Goal: Task Accomplishment & Management: Complete application form

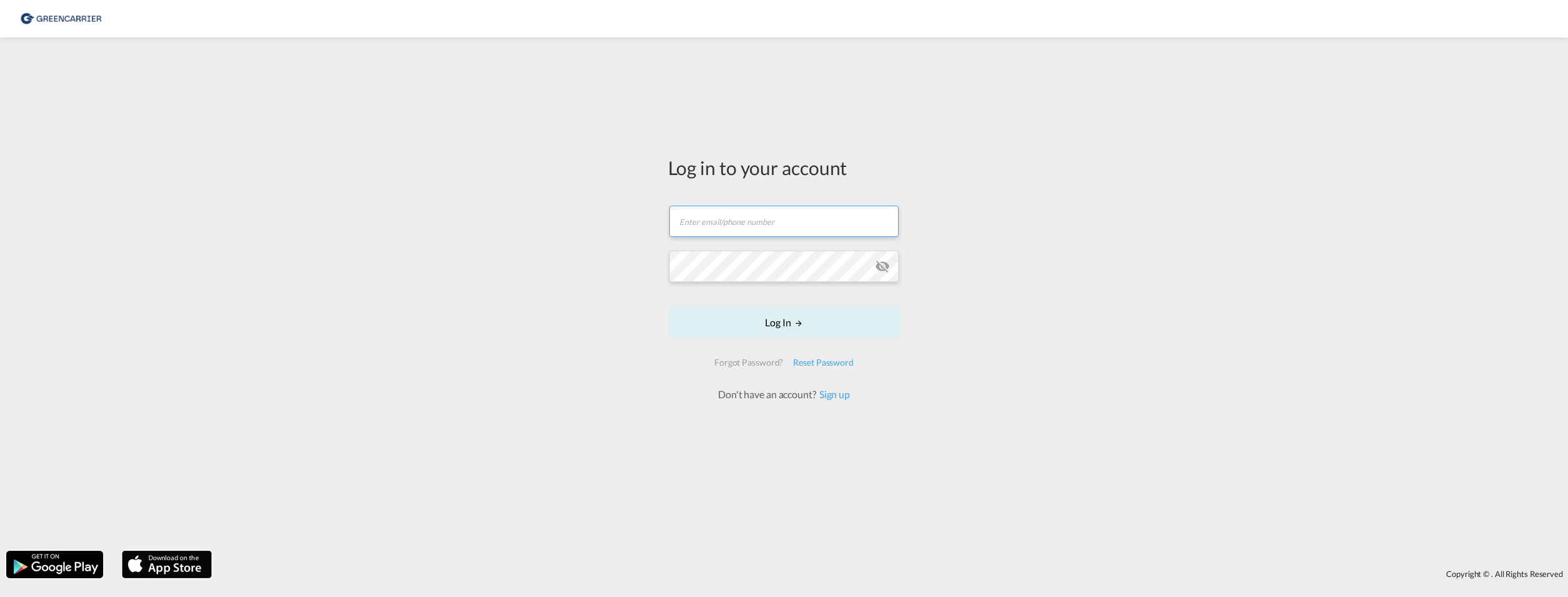
click at [712, 217] on input "text" at bounding box center [784, 221] width 230 height 31
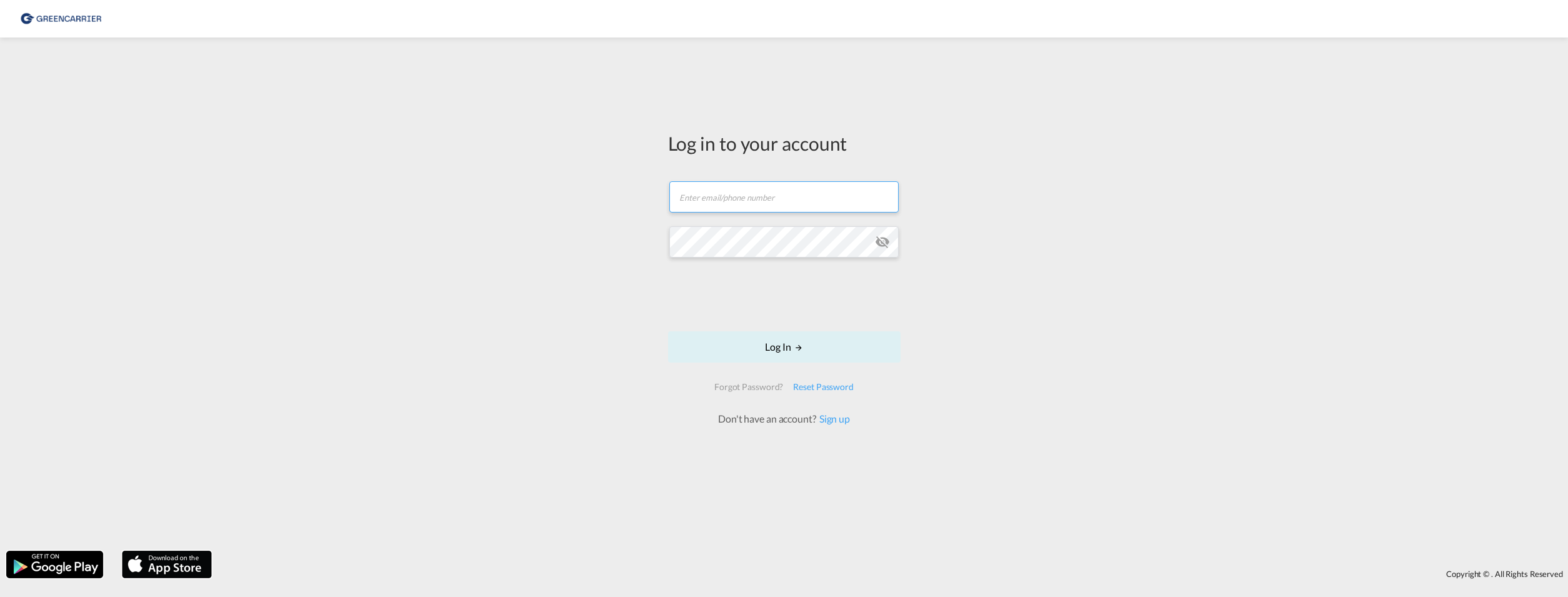
click at [710, 190] on input "text" at bounding box center [784, 197] width 230 height 31
type input "[PERSON_NAME][EMAIL_ADDRESS][DOMAIN_NAME]"
click at [883, 240] on md-icon "icon-eye-off" at bounding box center [882, 241] width 15 height 15
click at [787, 347] on button "Log In" at bounding box center [784, 347] width 232 height 31
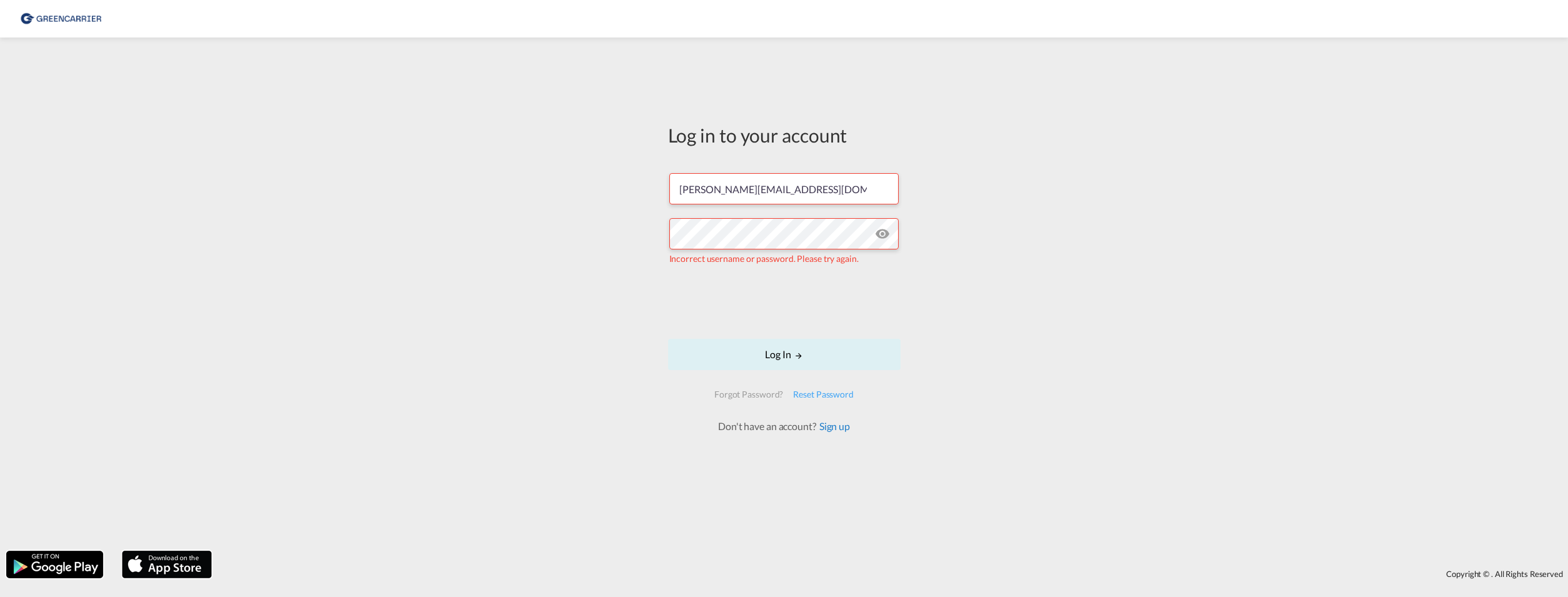
click at [832, 426] on link "Sign up" at bounding box center [833, 426] width 34 height 12
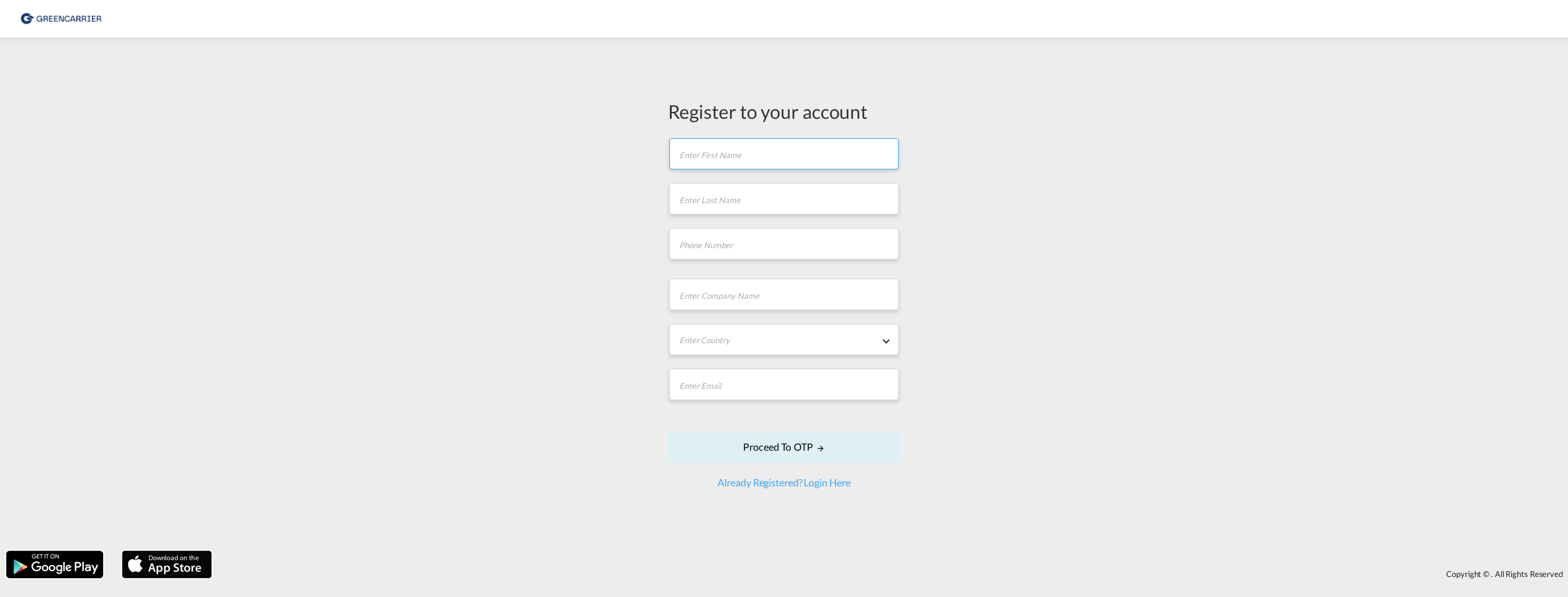
click at [700, 161] on input "text" at bounding box center [784, 153] width 230 height 31
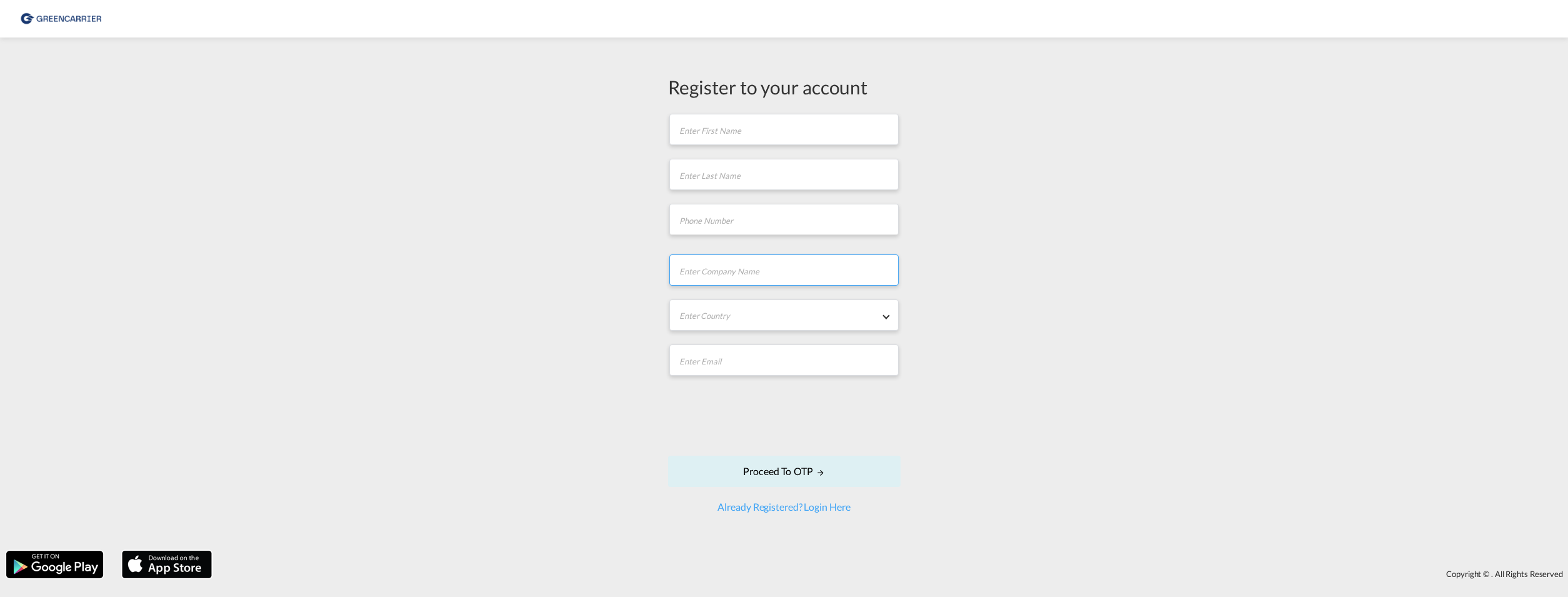
click at [731, 272] on input "text" at bounding box center [784, 270] width 230 height 31
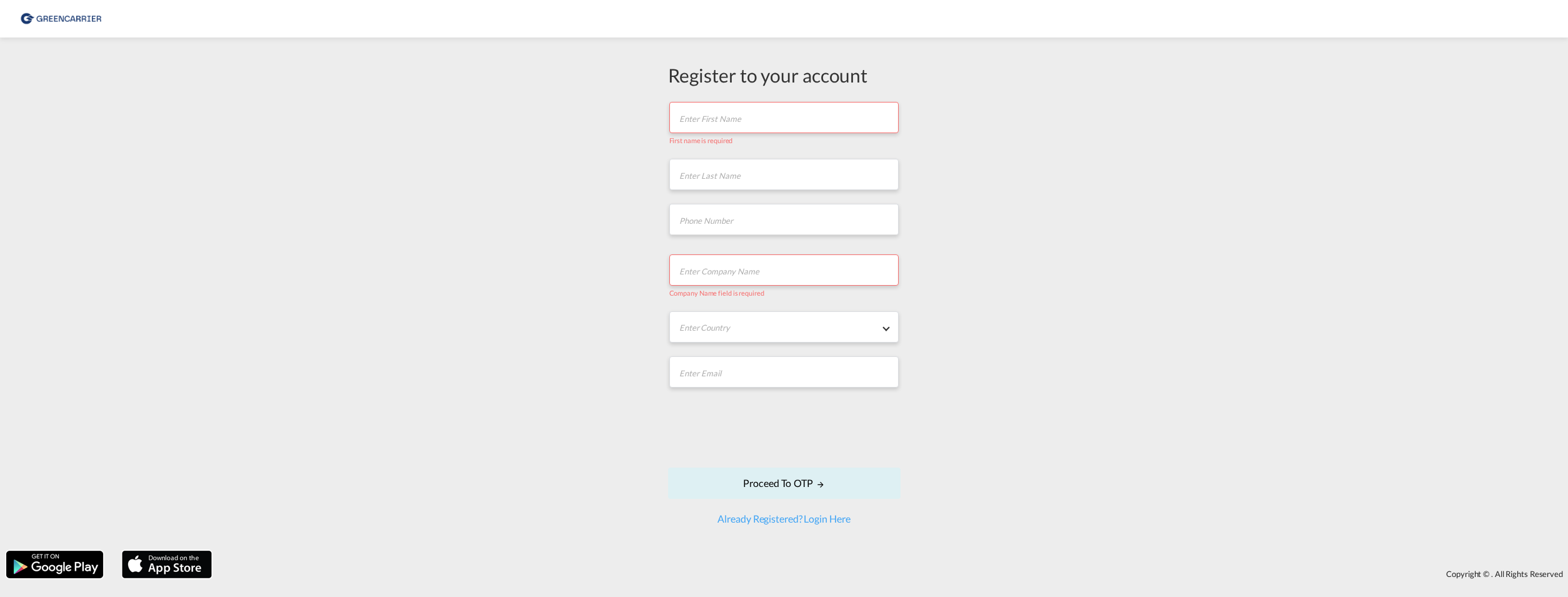
click at [696, 126] on input "text" at bounding box center [784, 117] width 230 height 31
click at [695, 125] on input "text" at bounding box center [784, 117] width 230 height 31
type input "[PERSON_NAME]"
type input "Aust"
type input "052329997183"
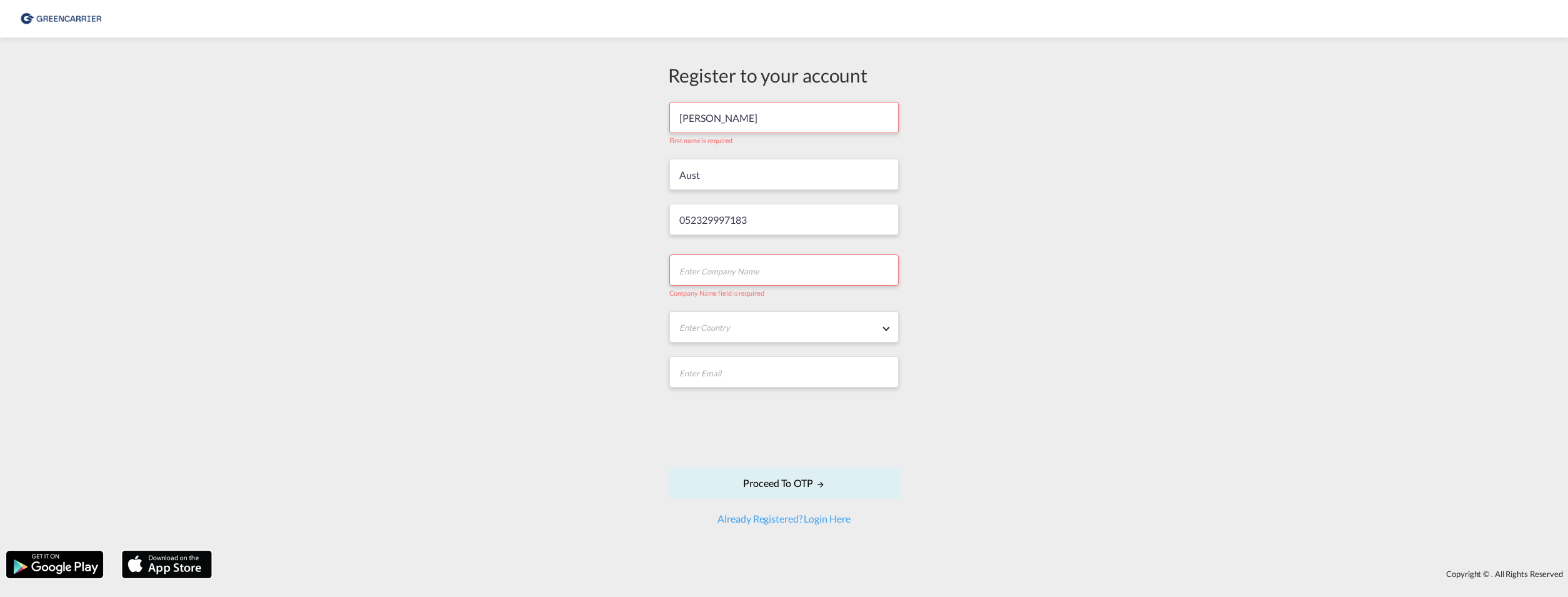
type input "Skyline Express International GmbH"
type input "[PERSON_NAME][EMAIL_ADDRESS][DOMAIN_NAME]"
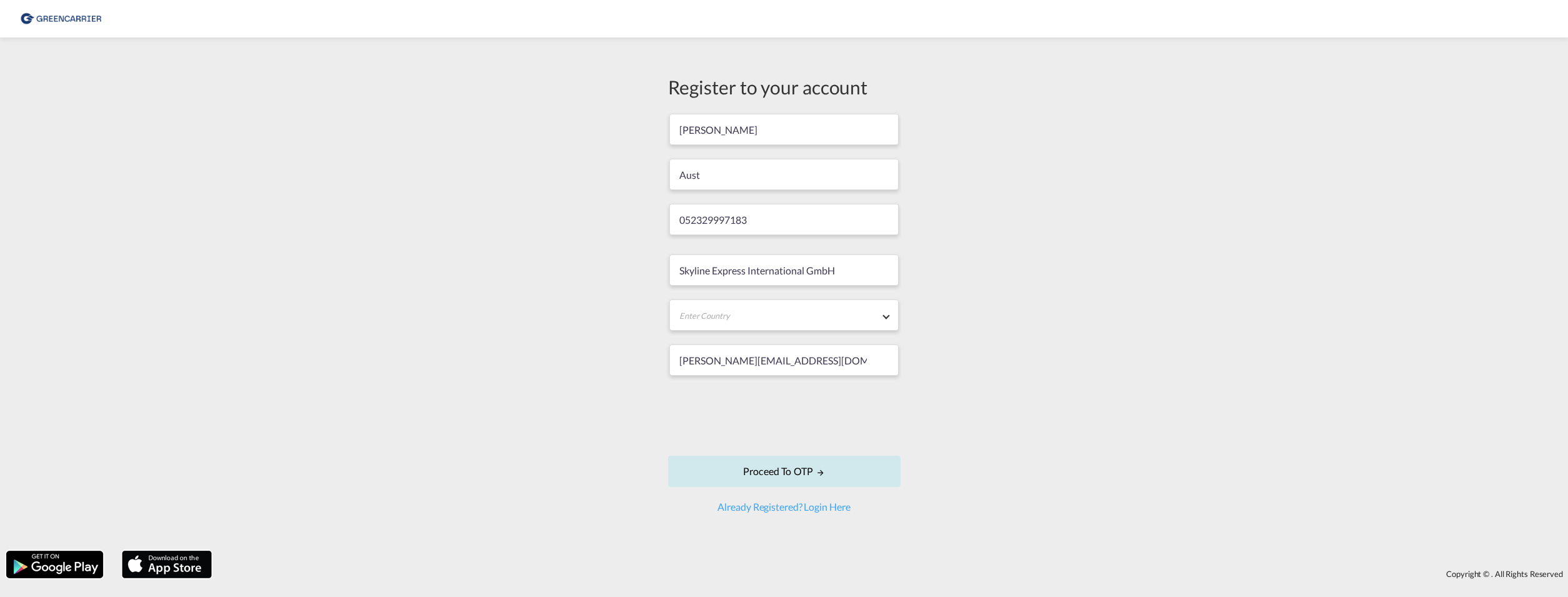
click at [771, 471] on button "Proceed to OTP" at bounding box center [784, 471] width 232 height 31
click at [744, 318] on md-select "Enter Country [GEOGRAPHIC_DATA] [GEOGRAPHIC_DATA] [GEOGRAPHIC_DATA] [US_STATE] …" at bounding box center [784, 309] width 230 height 31
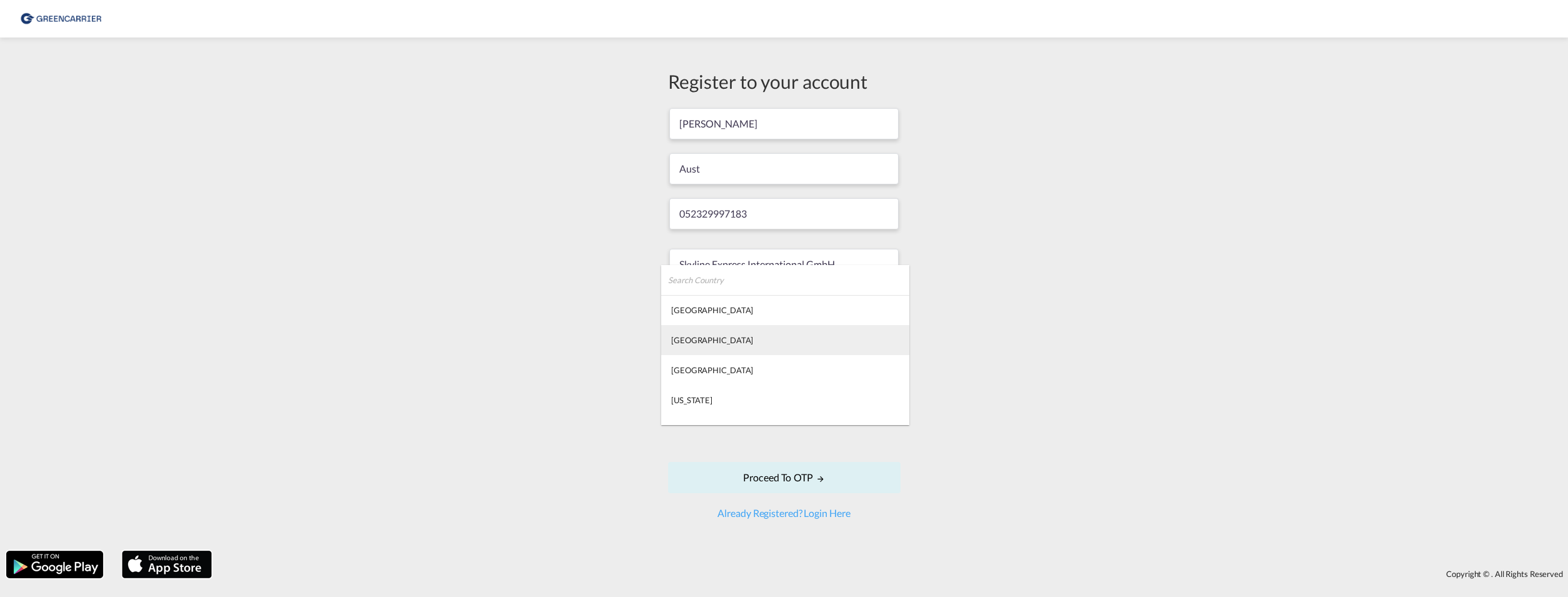
type md-option "[GEOGRAPHIC_DATA]"
type md-option "[US_STATE]"
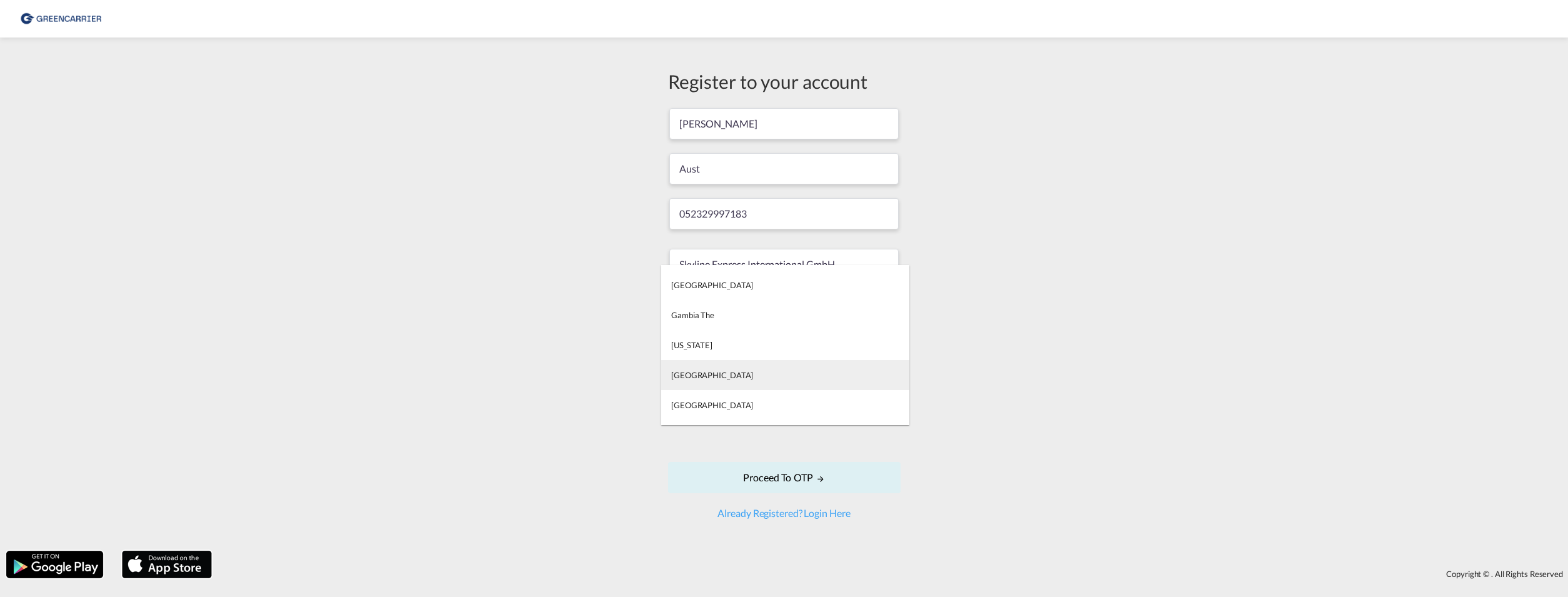
type md-option "[GEOGRAPHIC_DATA]"
click at [710, 372] on md-option "[GEOGRAPHIC_DATA]" at bounding box center [785, 375] width 248 height 30
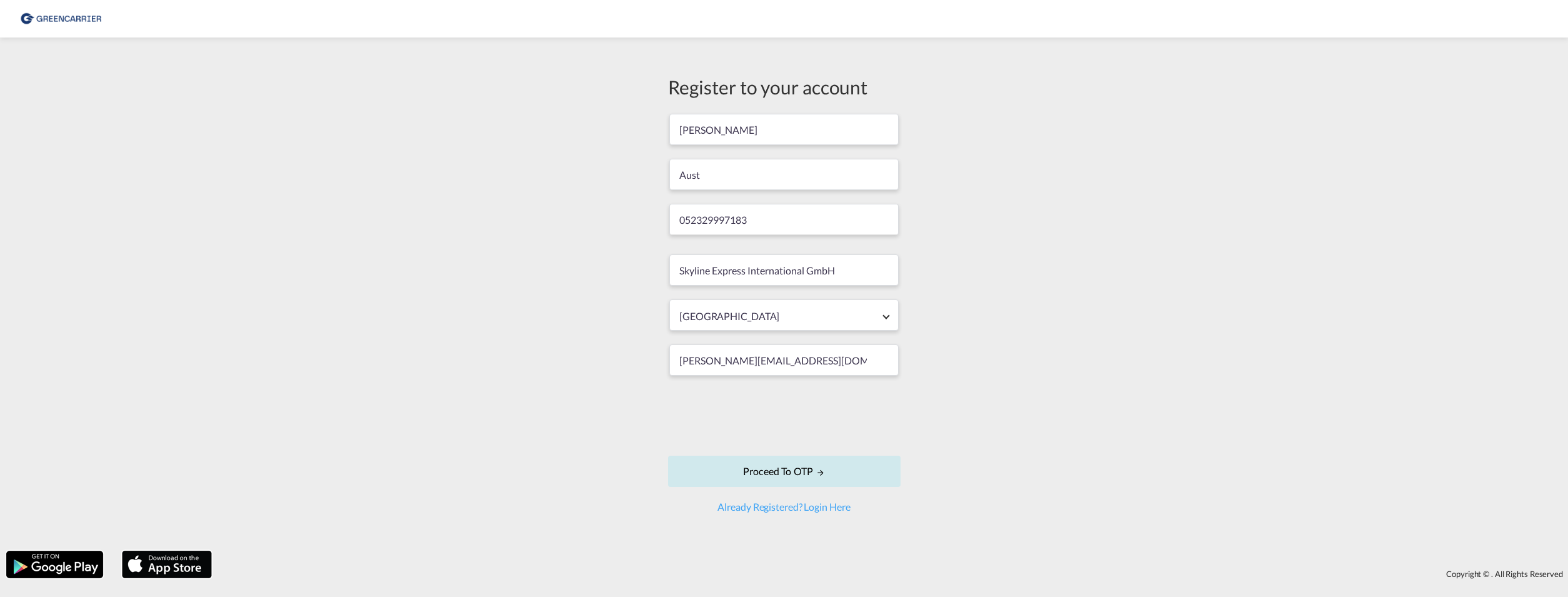
click at [781, 469] on button "Proceed to OTP" at bounding box center [784, 471] width 232 height 31
